Goal: Task Accomplishment & Management: Use online tool/utility

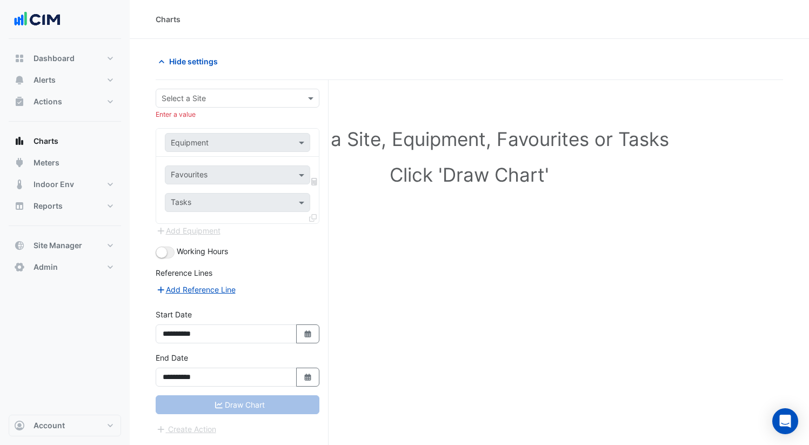
click at [484, 111] on div "Select a Site, Equipment, Favourites or Tasks Click 'Draw Chart'" at bounding box center [469, 159] width 614 height 132
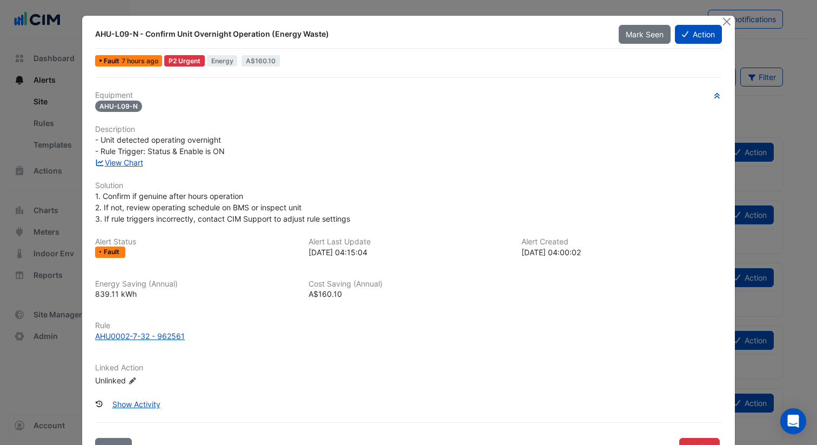
scroll to position [10, 0]
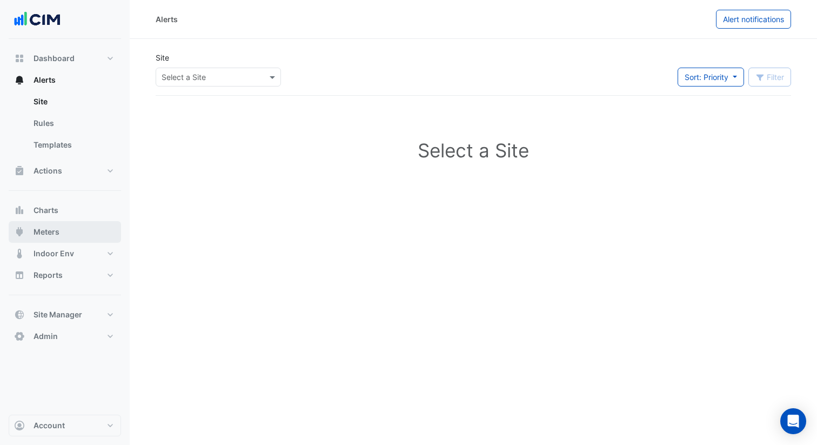
click at [80, 227] on button "Meters" at bounding box center [65, 232] width 112 height 22
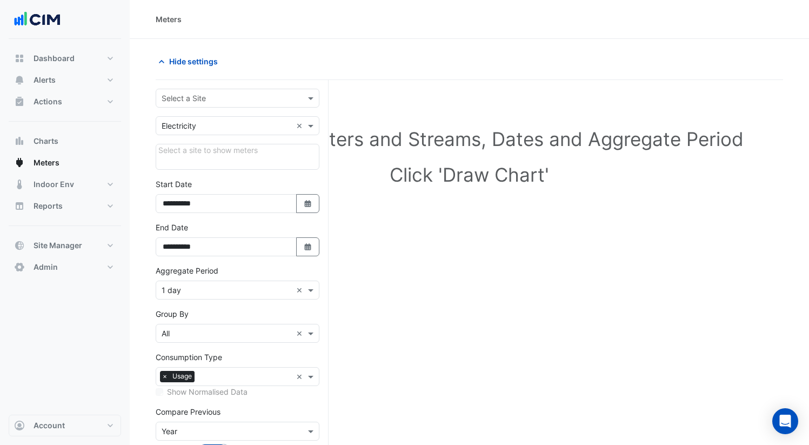
click at [256, 106] on div "Select a Site" at bounding box center [238, 98] width 164 height 19
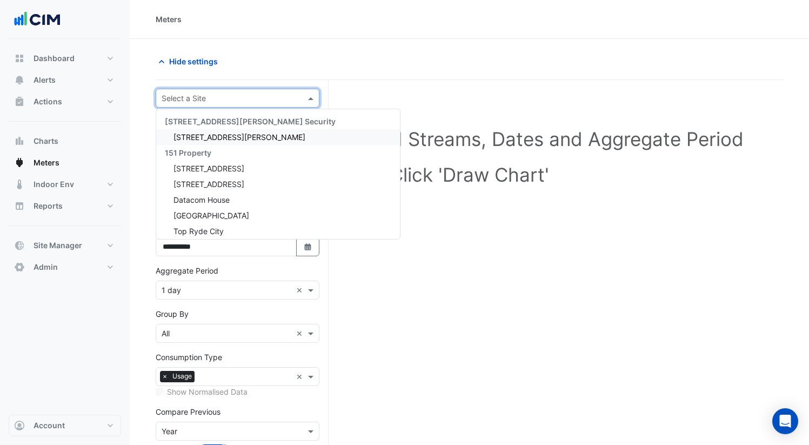
click at [248, 142] on div "141 Walker Street" at bounding box center [278, 137] width 244 height 16
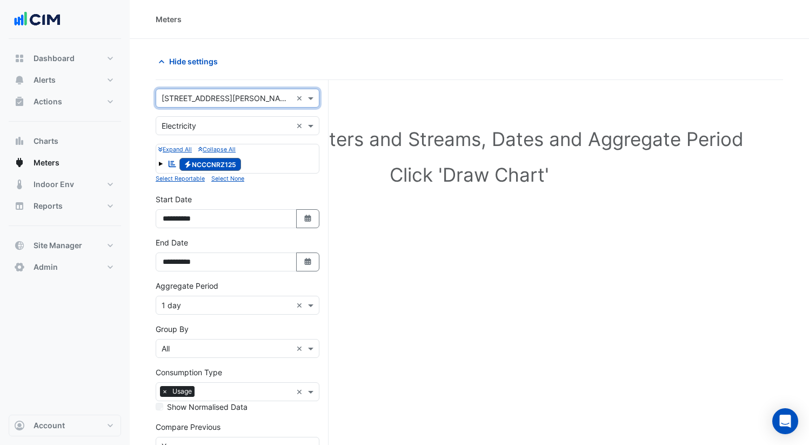
click at [210, 117] on div "× Electricity ×" at bounding box center [238, 125] width 164 height 19
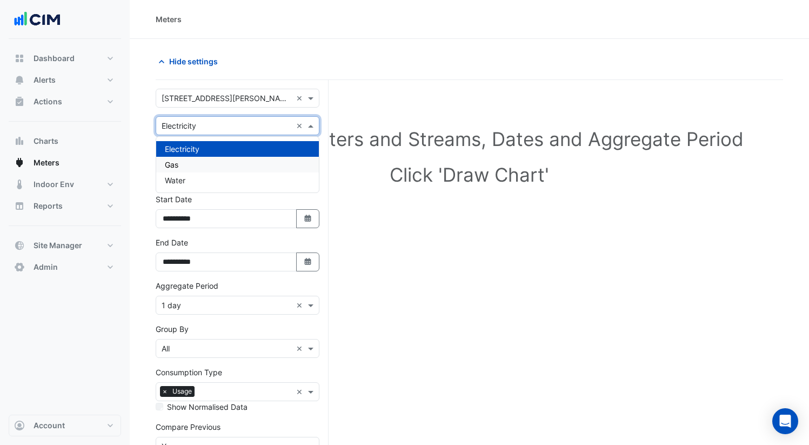
click at [209, 164] on div "Gas" at bounding box center [237, 165] width 163 height 16
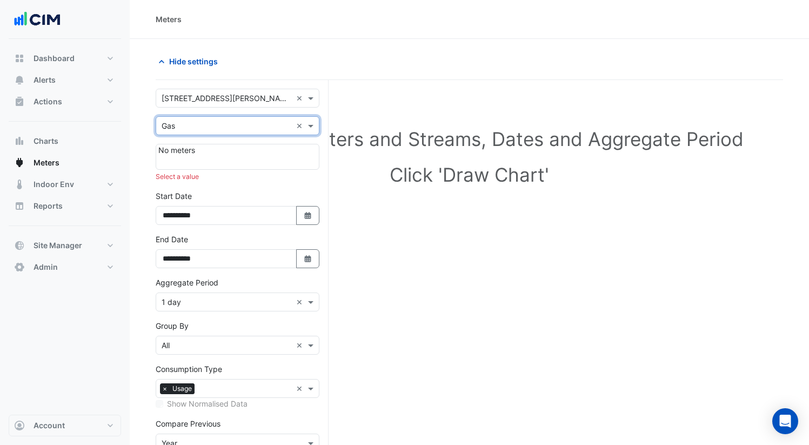
click at [225, 132] on div "× Gas ×" at bounding box center [238, 125] width 164 height 19
click at [219, 173] on div "Water" at bounding box center [237, 180] width 163 height 16
click at [234, 127] on input "text" at bounding box center [227, 125] width 130 height 11
click at [246, 80] on div "**********" at bounding box center [242, 304] width 173 height 448
click at [239, 93] on input "text" at bounding box center [227, 98] width 130 height 11
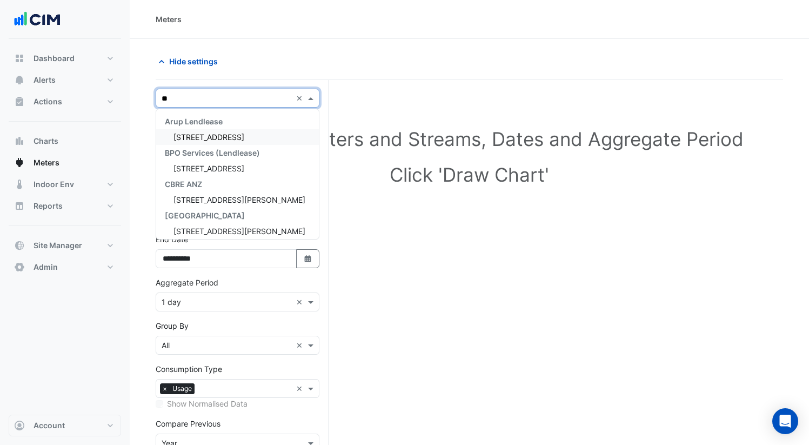
type input "**"
click at [173, 198] on div "69 Ann Street" at bounding box center [237, 200] width 163 height 16
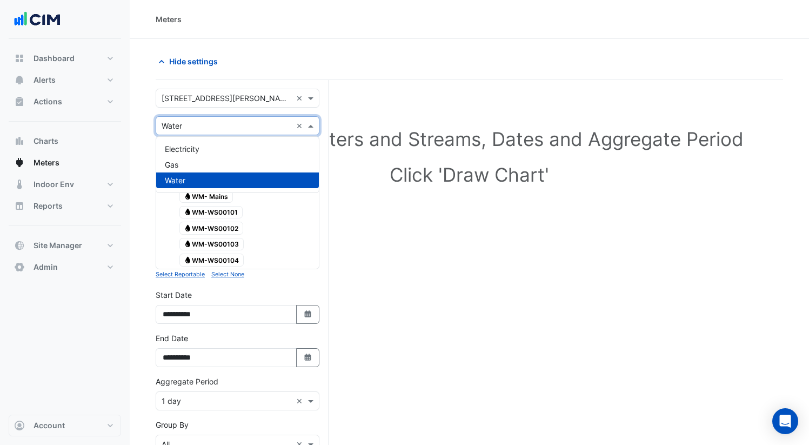
click at [225, 125] on input "text" at bounding box center [227, 125] width 130 height 11
click at [239, 166] on div "Gas" at bounding box center [237, 165] width 163 height 16
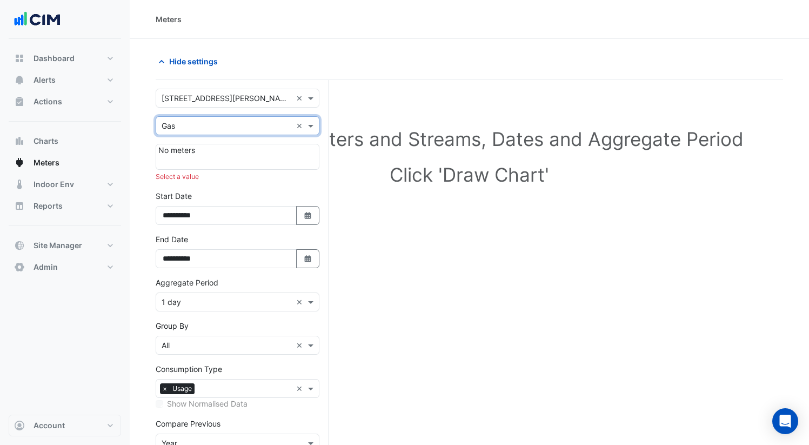
click at [239, 132] on div "× Gas ×" at bounding box center [238, 125] width 164 height 19
click at [234, 149] on div "Electricity" at bounding box center [237, 149] width 163 height 16
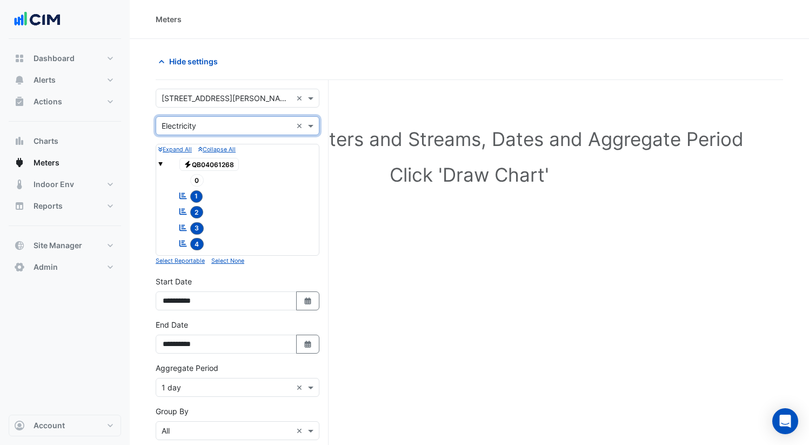
click at [240, 127] on input "text" at bounding box center [227, 125] width 130 height 11
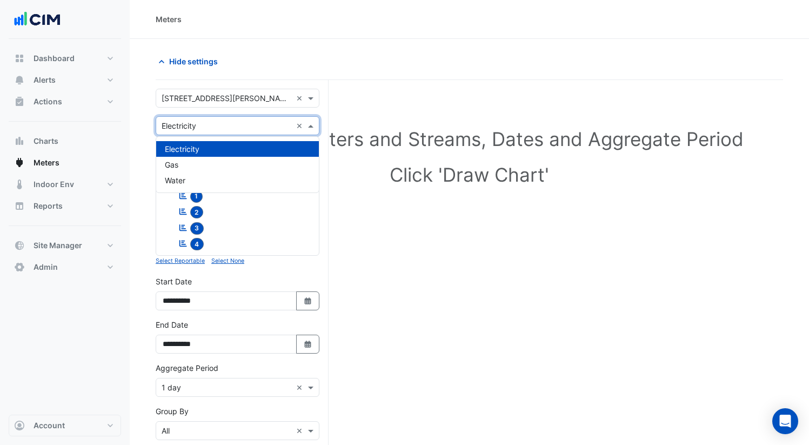
click at [240, 128] on input "text" at bounding box center [227, 125] width 130 height 11
click at [377, 257] on div "Select Site, Meters and Streams, Dates and Aggregate Period Click 'Draw Chart'" at bounding box center [469, 353] width 627 height 520
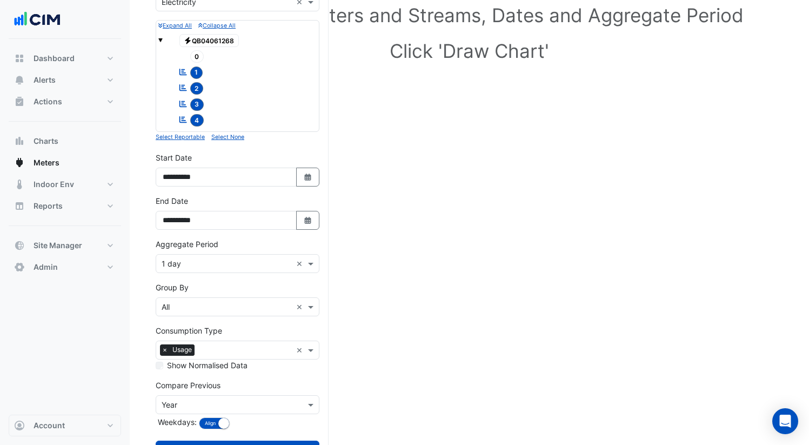
scroll to position [167, 0]
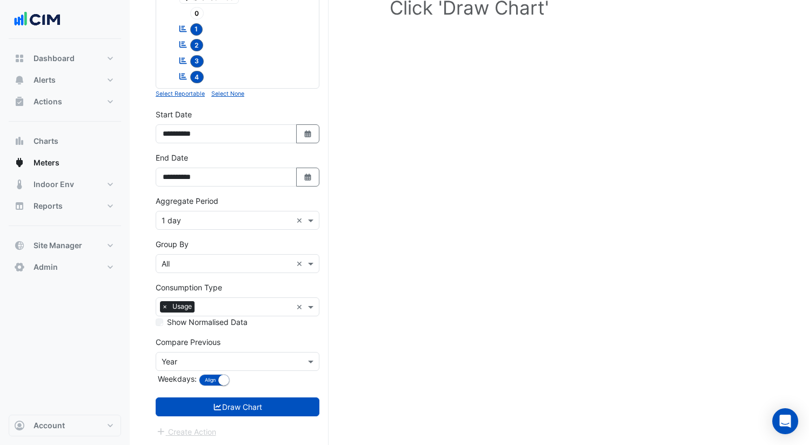
click at [285, 364] on input "text" at bounding box center [227, 361] width 130 height 11
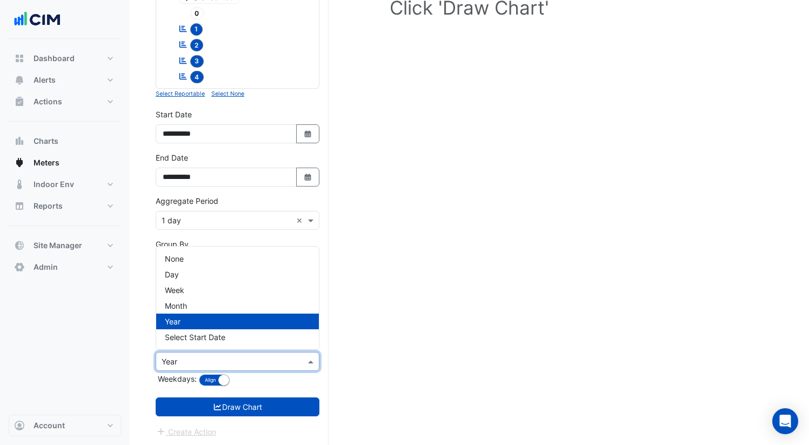
click at [291, 399] on button "Draw Chart" at bounding box center [238, 406] width 164 height 19
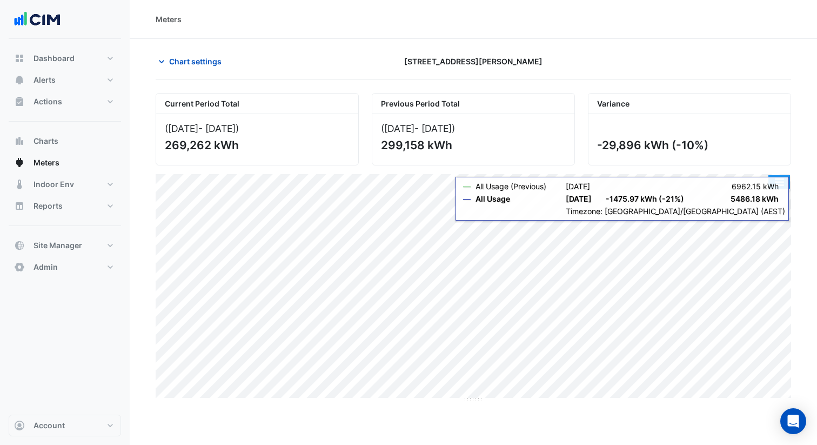
click at [775, 186] on button "button" at bounding box center [779, 182] width 22 height 14
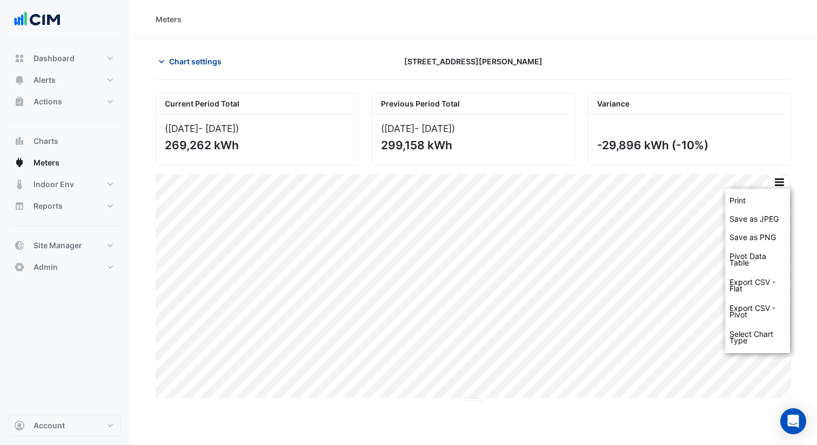
click at [201, 59] on span "Chart settings" at bounding box center [195, 61] width 52 height 11
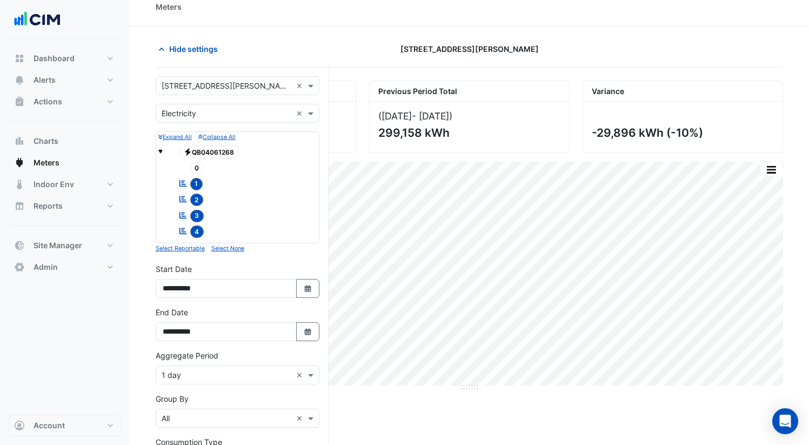
scroll to position [59, 0]
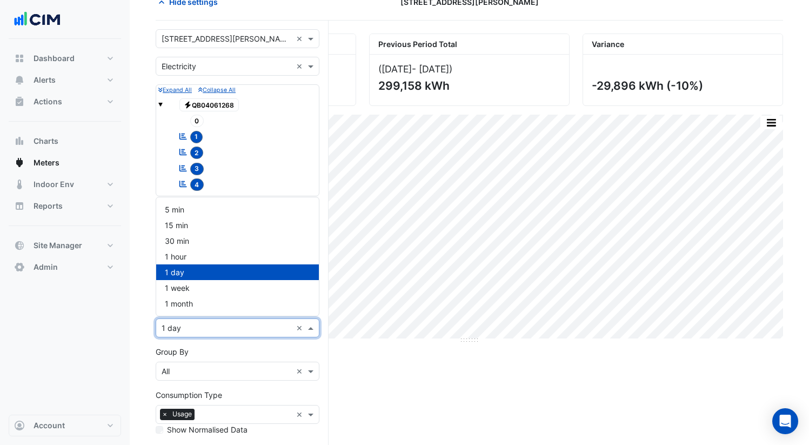
click at [238, 331] on input "text" at bounding box center [227, 328] width 130 height 11
click at [227, 301] on div "1 month" at bounding box center [237, 304] width 163 height 16
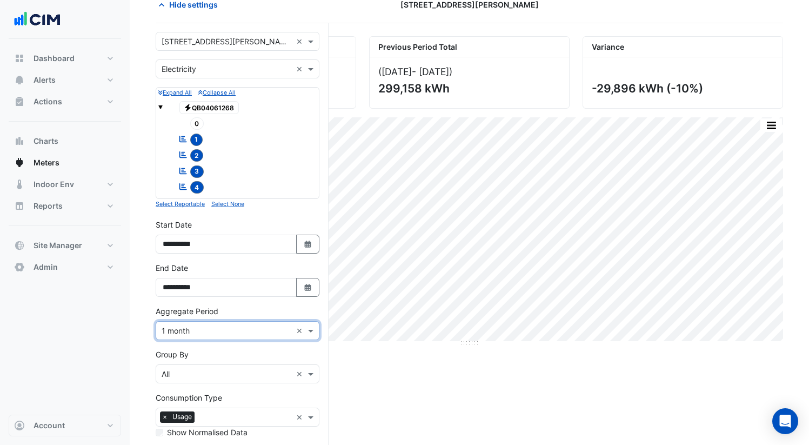
scroll to position [0, 0]
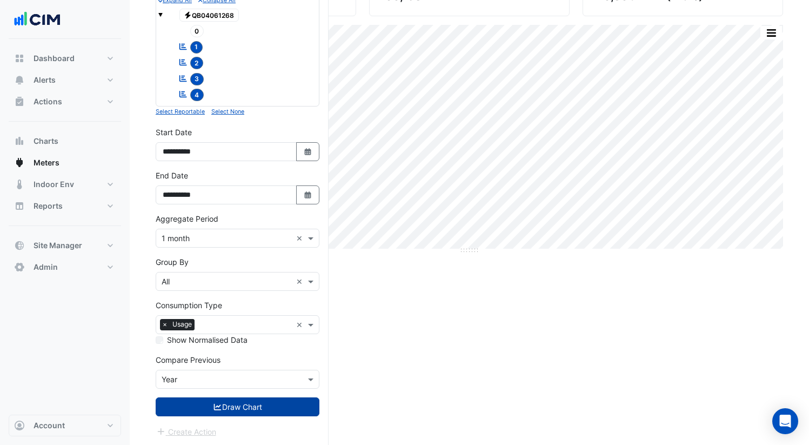
click at [235, 399] on button "Draw Chart" at bounding box center [238, 406] width 164 height 19
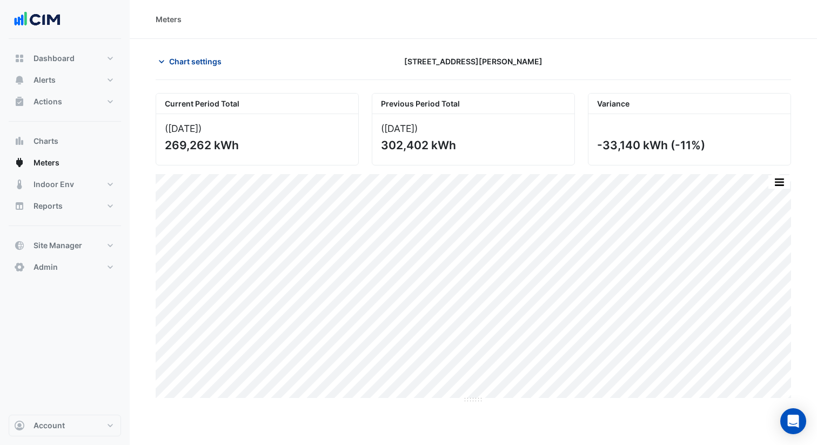
click at [173, 66] on span "Chart settings" at bounding box center [195, 61] width 52 height 11
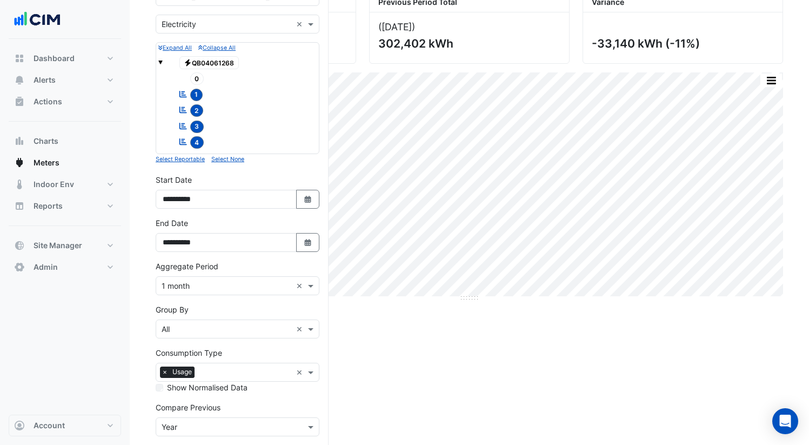
scroll to position [113, 0]
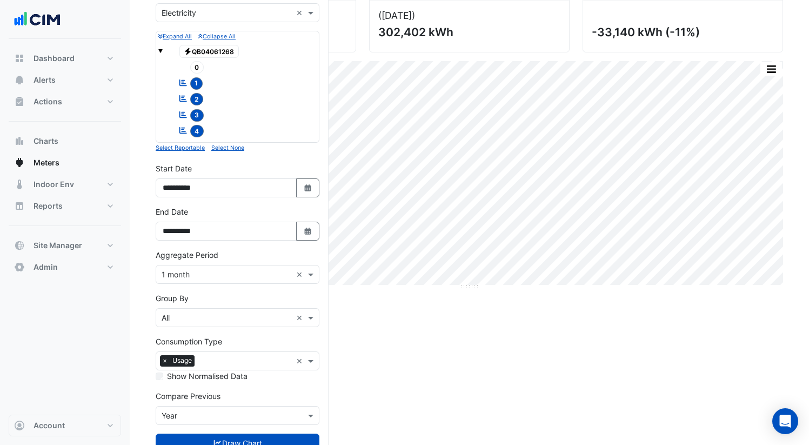
click at [267, 284] on form "× 69 Ann Street × × Electricity × Expand All Collapse All Electricity QB0406126…" at bounding box center [238, 225] width 164 height 498
click at [265, 273] on input "text" at bounding box center [227, 274] width 130 height 11
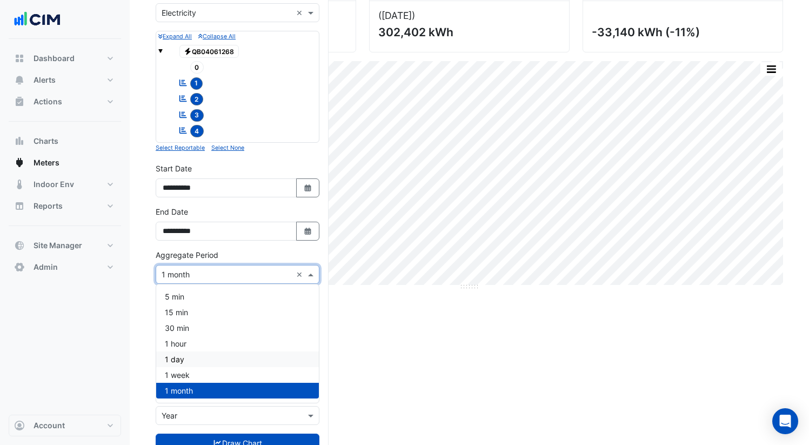
click at [223, 357] on div "1 day" at bounding box center [237, 359] width 163 height 16
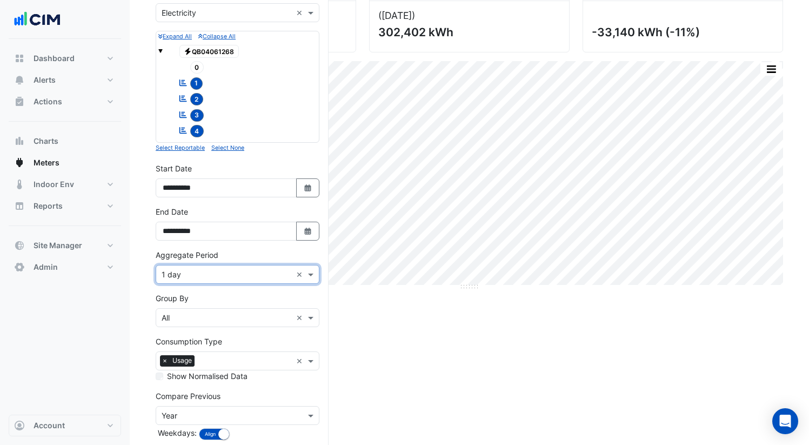
scroll to position [0, 0]
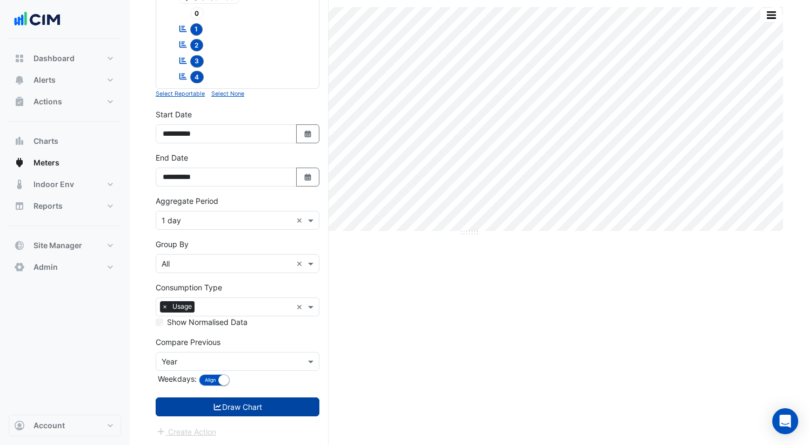
click at [260, 410] on button "Draw Chart" at bounding box center [238, 406] width 164 height 19
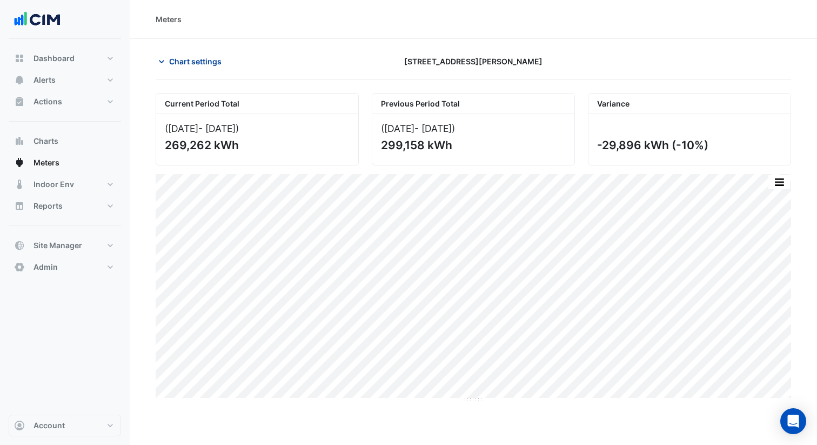
click at [183, 54] on button "Chart settings" at bounding box center [192, 61] width 73 height 19
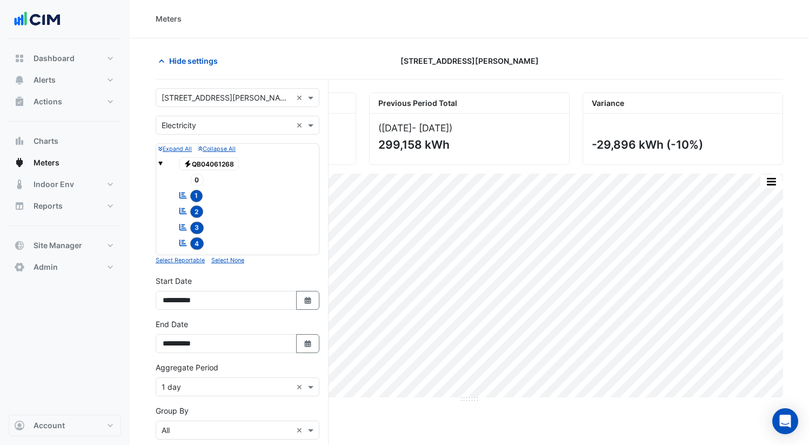
scroll to position [167, 0]
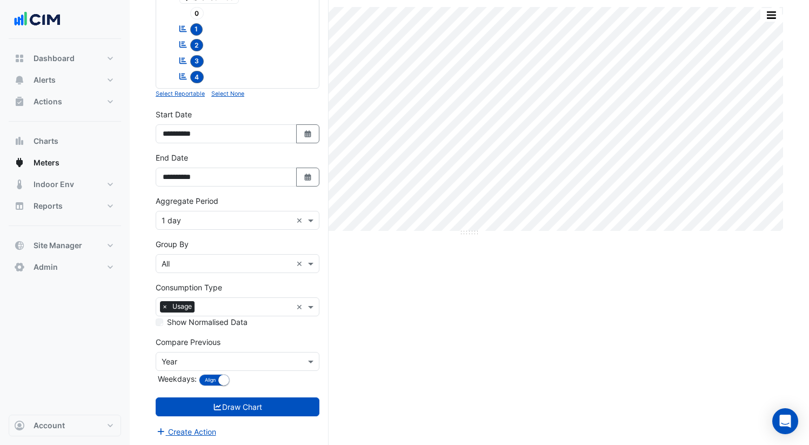
click at [374, 357] on div "Current Period Total (01 Aug 25 - 31 Aug 25 ) 269,262 kWh Previous Period Total…" at bounding box center [469, 186] width 627 height 520
click at [286, 403] on button "Draw Chart" at bounding box center [238, 406] width 164 height 19
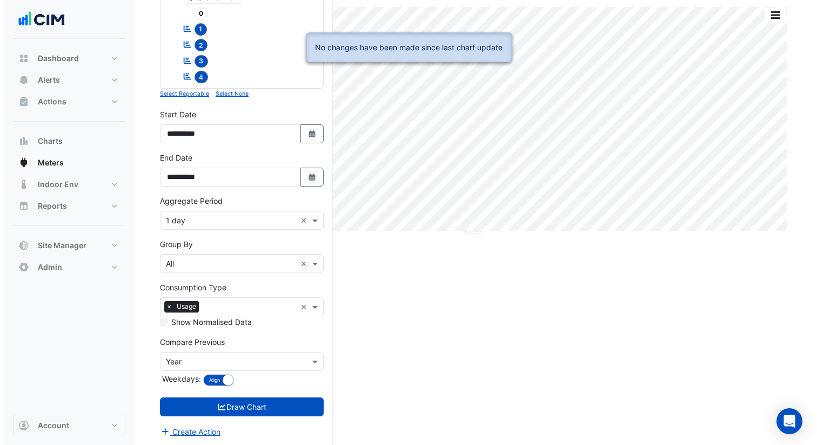
scroll to position [0, 0]
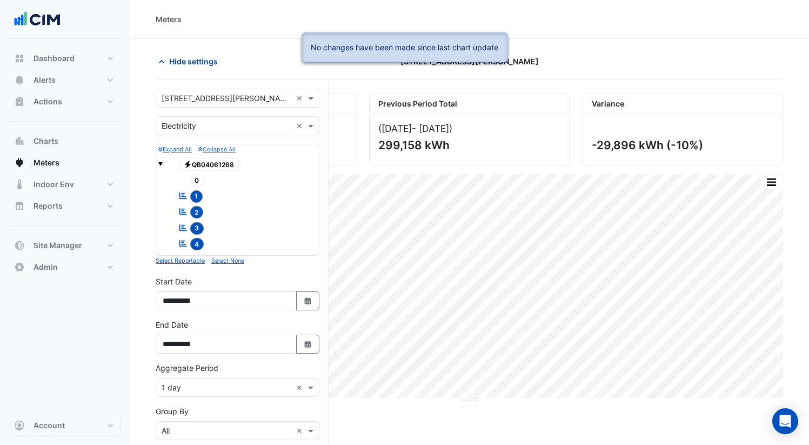
click at [167, 66] on button "Hide settings" at bounding box center [190, 61] width 69 height 19
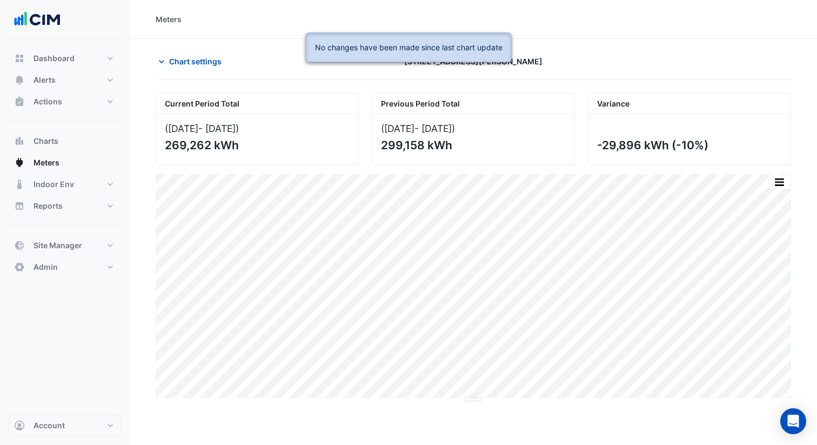
click at [691, 70] on div at bounding box center [689, 61] width 216 height 19
